Goal: Information Seeking & Learning: Learn about a topic

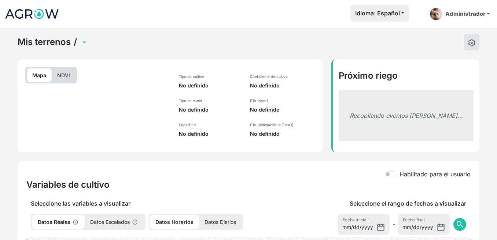
select select "2499"
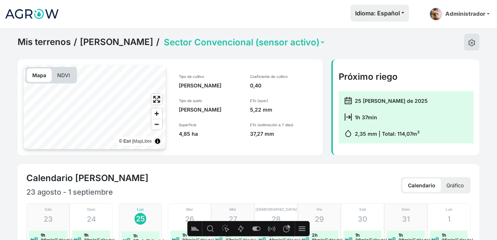
click at [40, 47] on link "Mis terrenos" at bounding box center [44, 42] width 53 height 11
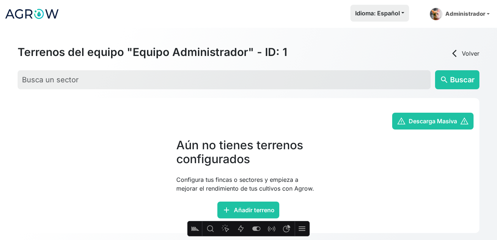
click at [462, 52] on link "arrow_back_ios Volver" at bounding box center [464, 53] width 29 height 9
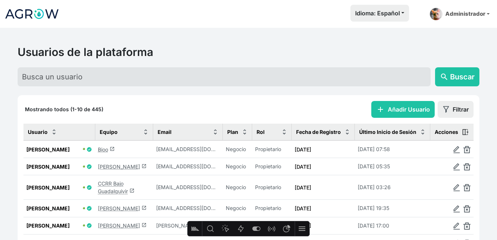
click at [108, 148] on link "Bioo launch" at bounding box center [106, 149] width 17 height 6
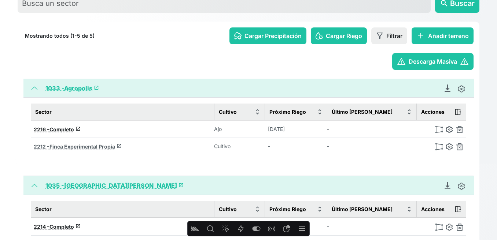
scroll to position [213, 0]
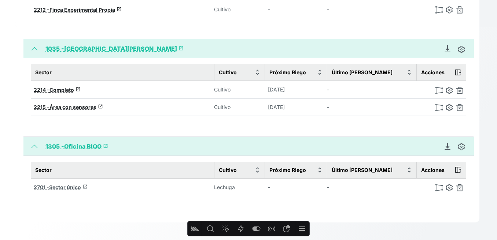
click at [70, 189] on span "Sector único" at bounding box center [65, 187] width 32 height 6
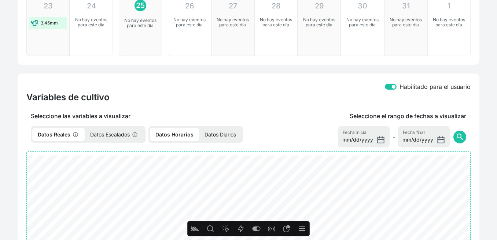
select select "2701"
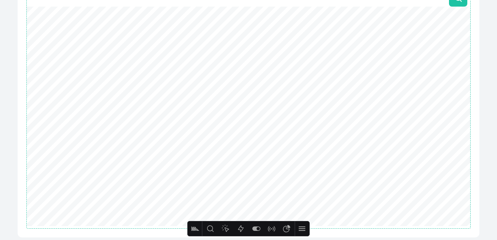
scroll to position [422, 0]
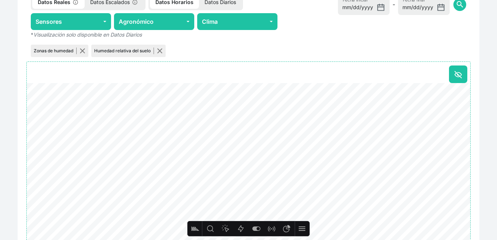
scroll to position [289, 0]
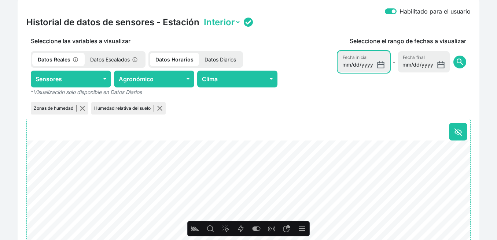
click at [384, 65] on input "[DATE]" at bounding box center [364, 61] width 52 height 21
type input "[DATE]"
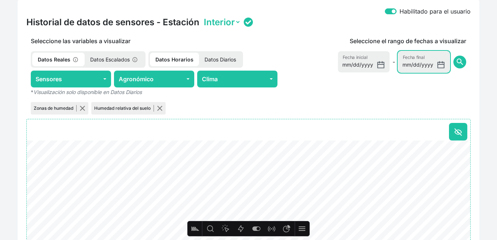
click at [442, 66] on input "[DATE]" at bounding box center [424, 61] width 52 height 21
type input "[DATE]"
click at [460, 61] on span "search" at bounding box center [459, 61] width 9 height 9
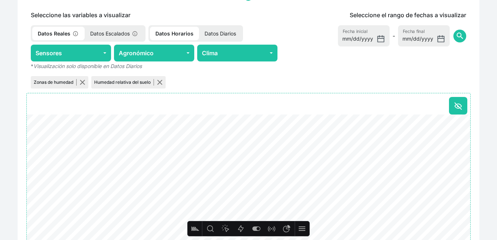
scroll to position [383, 0]
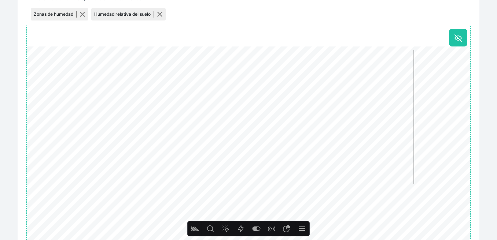
click at [475, 106] on div "Habilitado para el usuario Historial de datos de sensores - Estación Interior S…" at bounding box center [248, 81] width 461 height 355
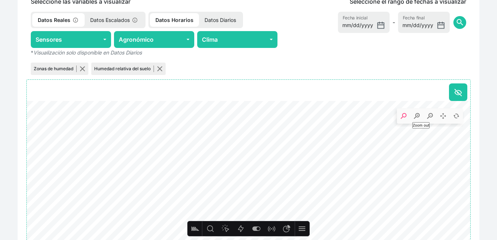
scroll to position [225, 0]
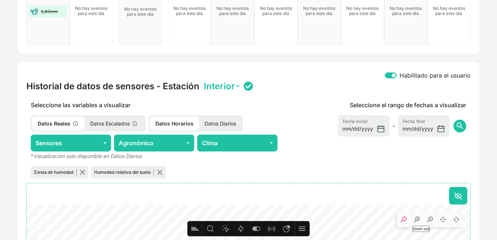
click at [491, 93] on div "Mis terrenos / Oficina BIOO / Sector único Mapa NDVI © Esri | MapLibre Tipo de …" at bounding box center [248, 123] width 497 height 641
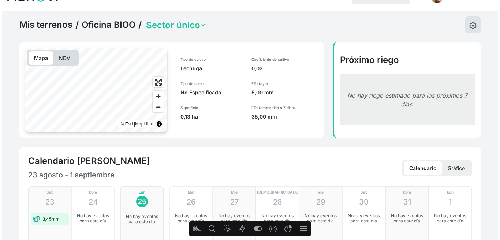
scroll to position [0, 0]
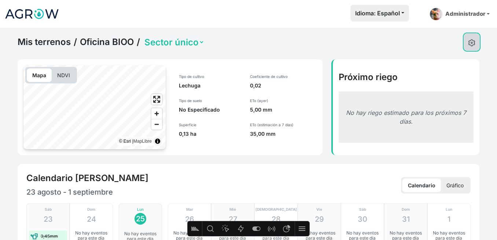
click at [477, 41] on button at bounding box center [471, 42] width 15 height 17
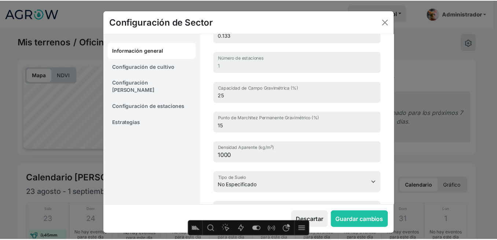
scroll to position [116, 0]
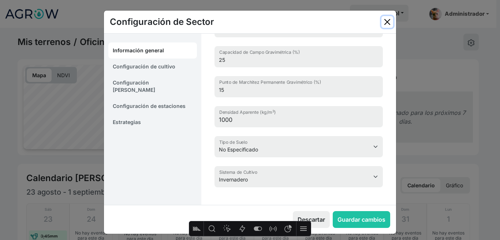
click at [383, 20] on button "Close" at bounding box center [388, 22] width 12 height 12
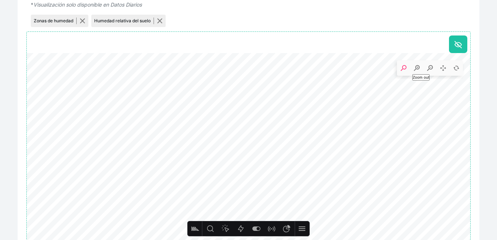
scroll to position [428, 0]
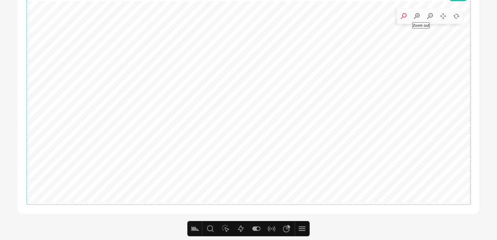
click at [478, 99] on div "Habilitado para el usuario Historial de datos de sensores - Estación Interior S…" at bounding box center [248, 36] width 461 height 355
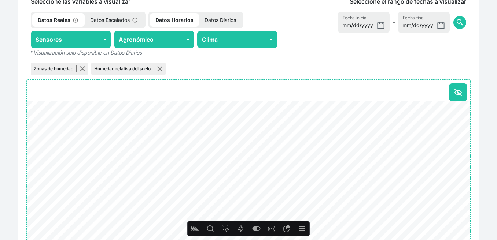
click at [488, 71] on div "Mis terrenos / Oficina BIOO / Sector único Mapa NDVI © Esri | MapLibre Tipo de …" at bounding box center [248, 19] width 497 height 641
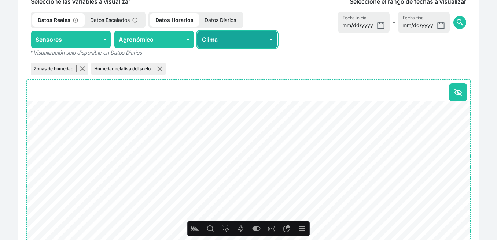
click at [230, 41] on button "Clima" at bounding box center [237, 39] width 80 height 17
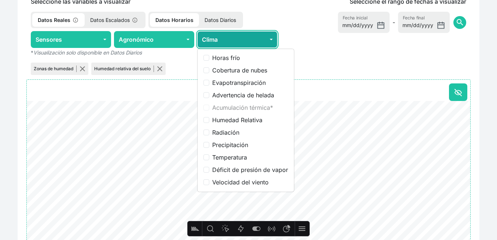
click at [230, 41] on button "Clima" at bounding box center [237, 39] width 80 height 17
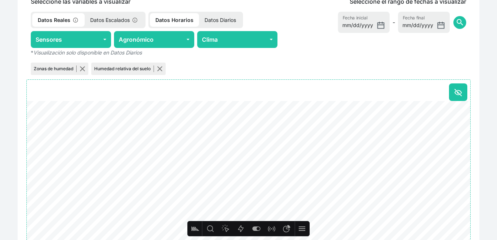
click at [321, 41] on div "Seleccione el rango de fechas a visualizar [DATE] Fecha inicial - [DATE] Fecha …" at bounding box center [376, 36] width 189 height 79
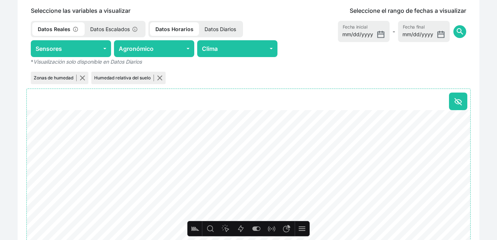
scroll to position [256, 0]
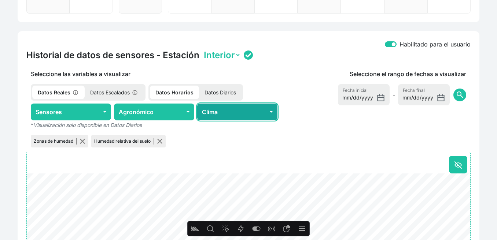
click at [238, 113] on button "Clima" at bounding box center [237, 112] width 80 height 17
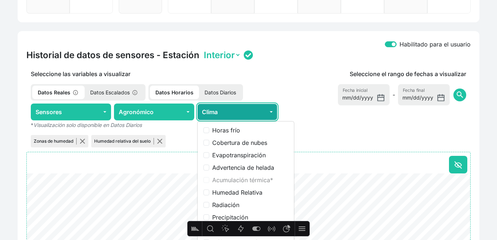
click at [238, 113] on button "Clima" at bounding box center [237, 112] width 80 height 17
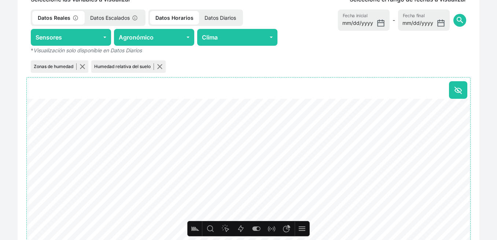
scroll to position [330, 0]
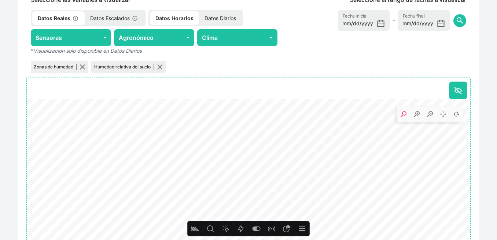
click at [163, 178] on icon ". Syncfusion interactive chart." at bounding box center [248, 149] width 443 height 101
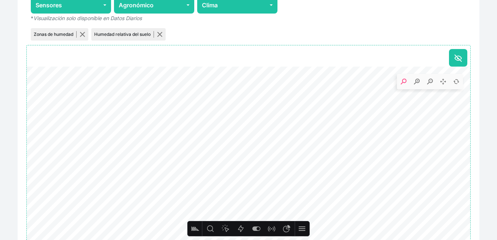
scroll to position [320, 0]
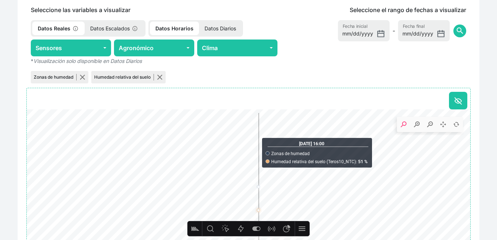
click at [91, 25] on p "Datos Escalados" at bounding box center [114, 29] width 59 height 14
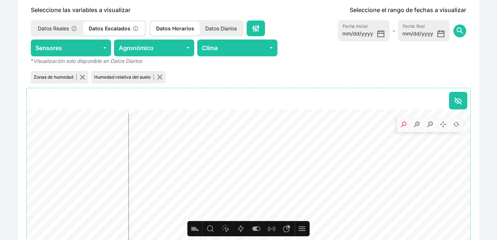
click at [60, 24] on p "Datos Reales" at bounding box center [57, 29] width 51 height 14
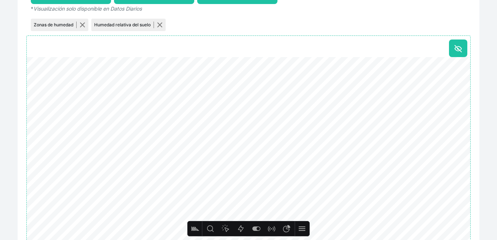
scroll to position [401, 0]
